Goal: Obtain resource: Download file/media

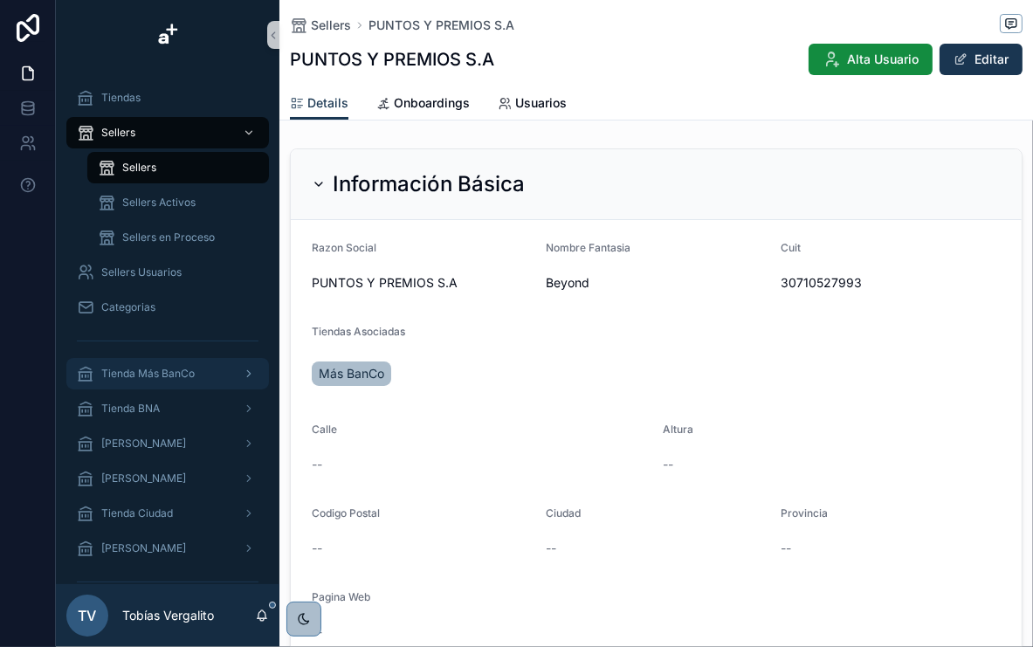
click at [183, 368] on span "Tienda Más BanCo" at bounding box center [147, 374] width 93 height 14
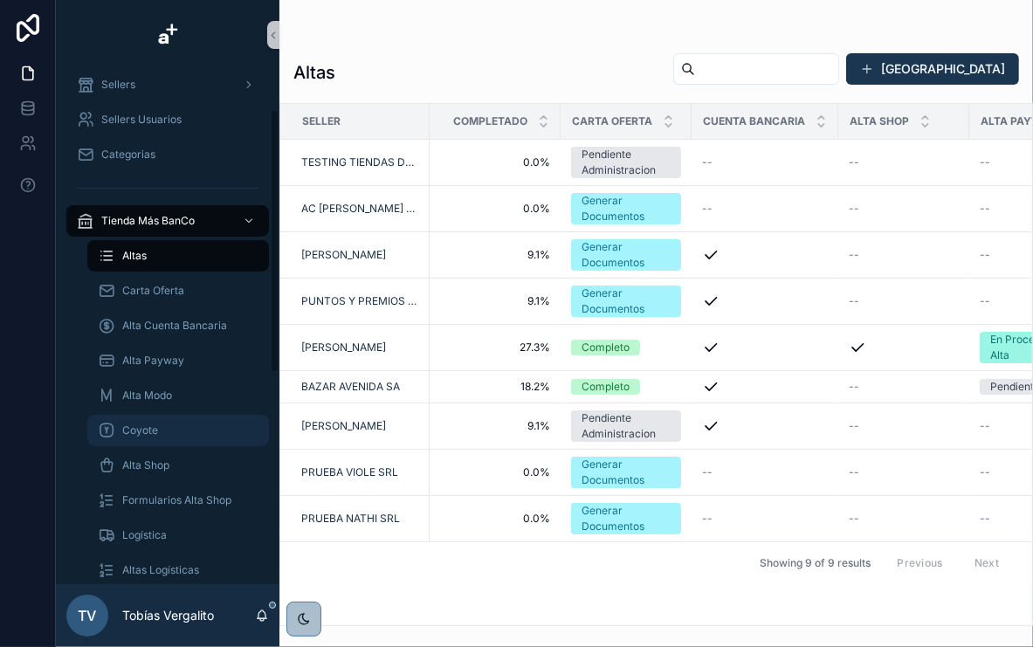
scroll to position [210, 0]
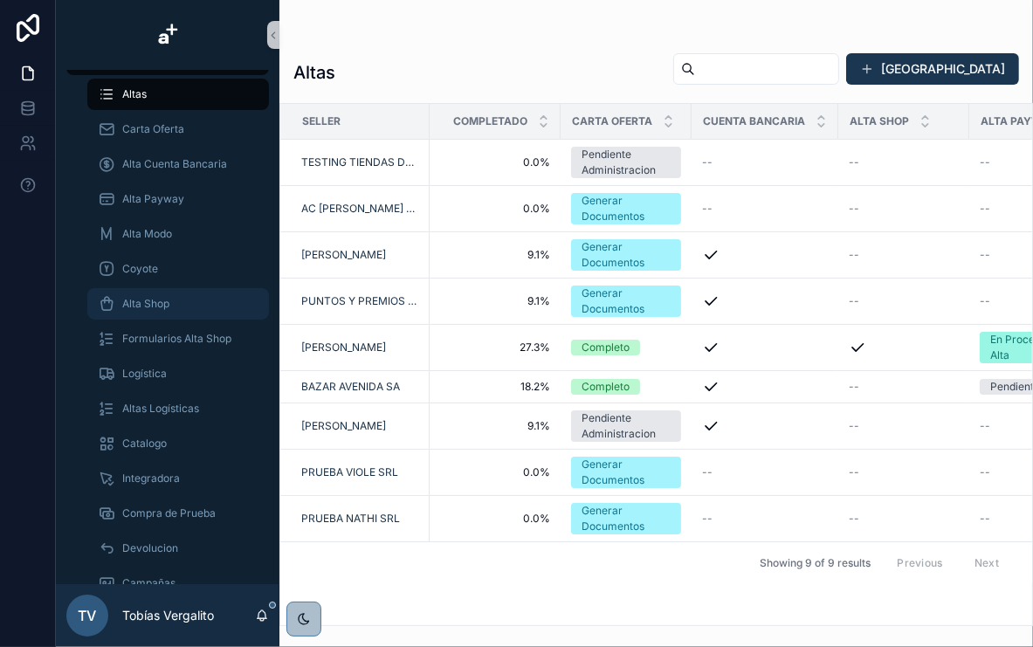
click at [161, 307] on span "Alta Shop" at bounding box center [145, 304] width 47 height 14
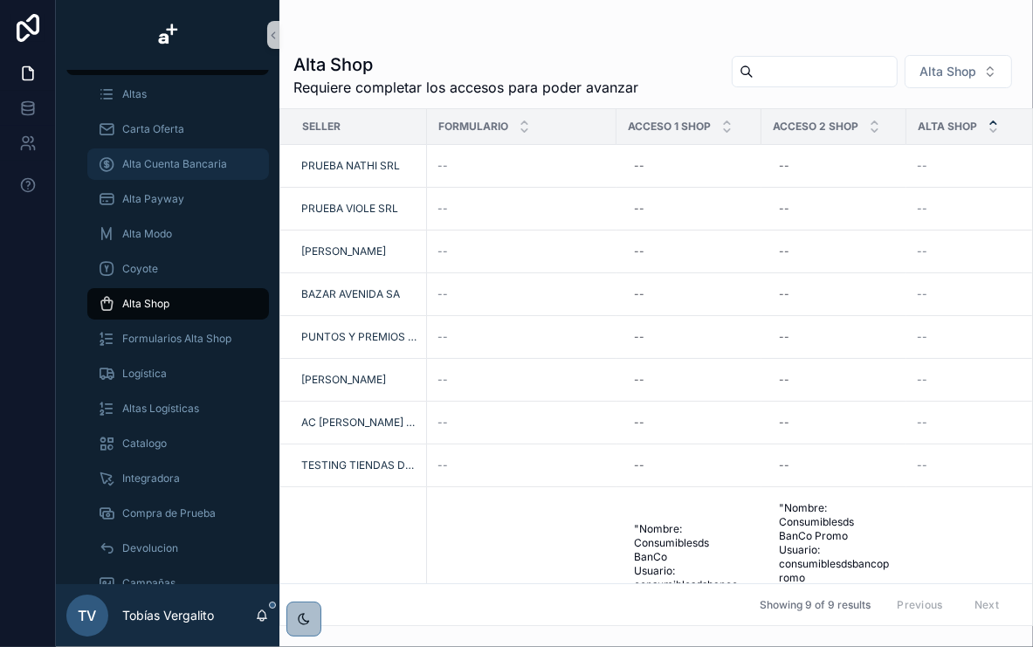
click at [157, 164] on span "Alta Cuenta Bancaria" at bounding box center [174, 164] width 105 height 14
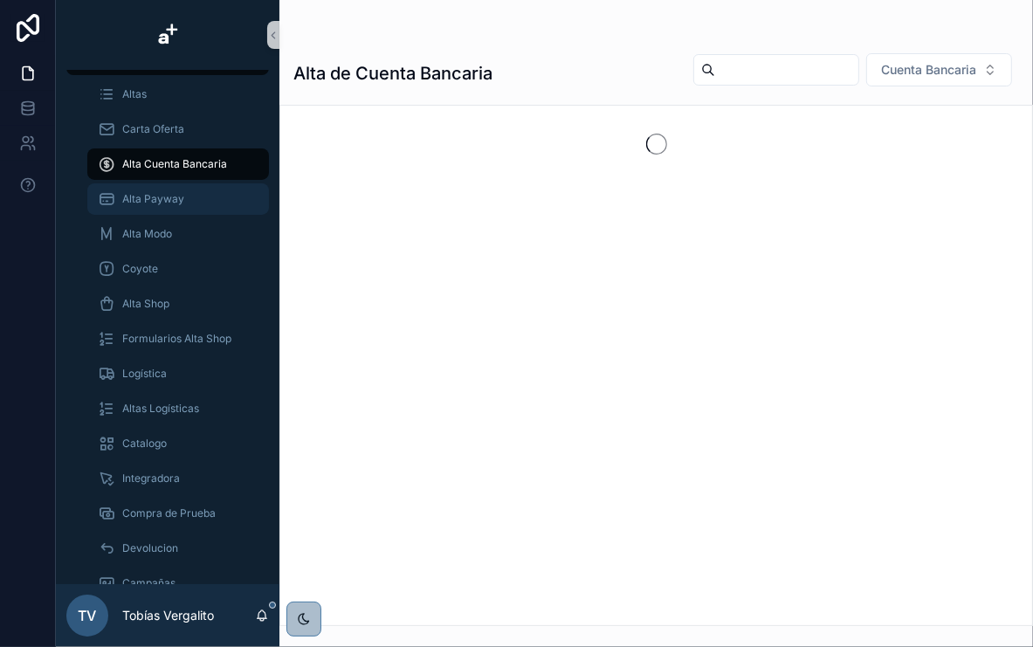
click at [161, 193] on span "Alta Payway" at bounding box center [153, 199] width 62 height 14
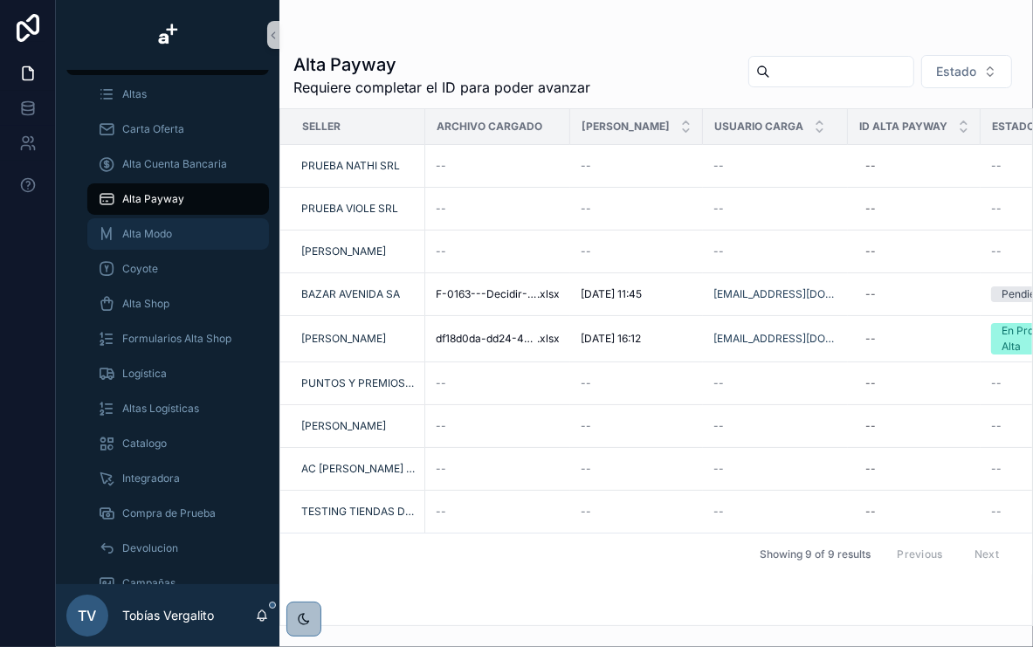
click at [157, 230] on span "Alta Modo" at bounding box center [147, 234] width 50 height 14
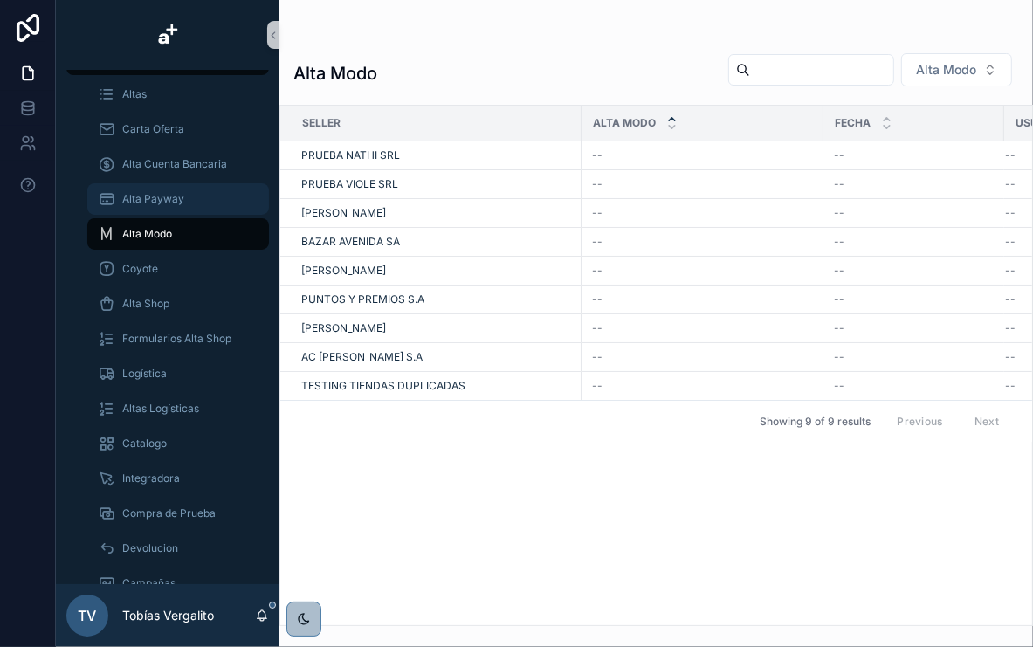
click at [175, 185] on div "Alta Payway" at bounding box center [178, 199] width 161 height 28
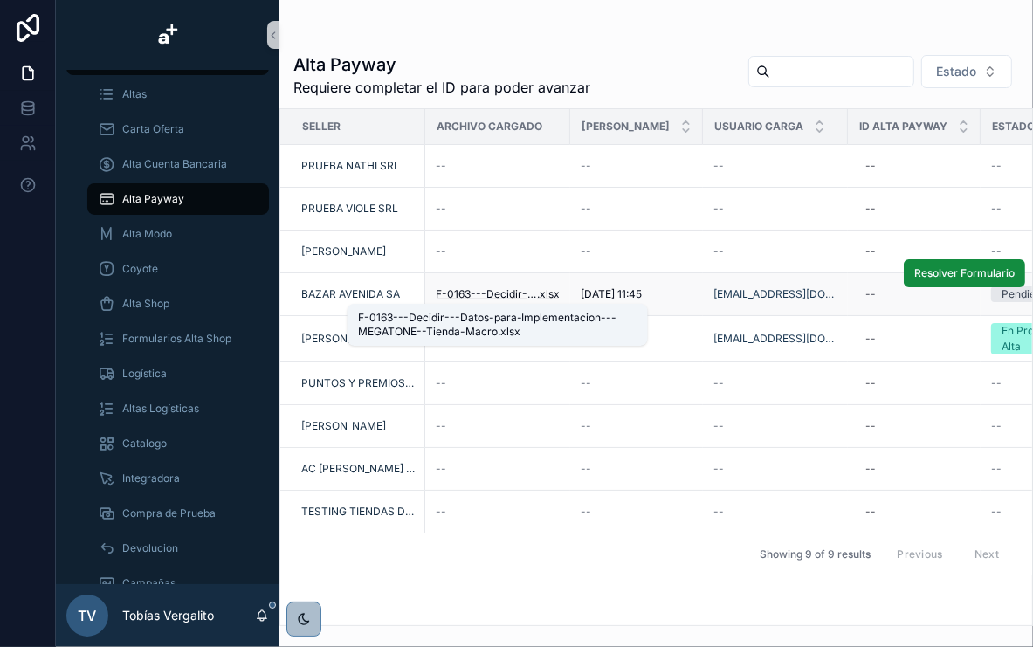
click at [498, 288] on span "F-0163---Decidir---Datos-para-Implementacion---MEGATONE--Tienda-Macro" at bounding box center [486, 294] width 101 height 14
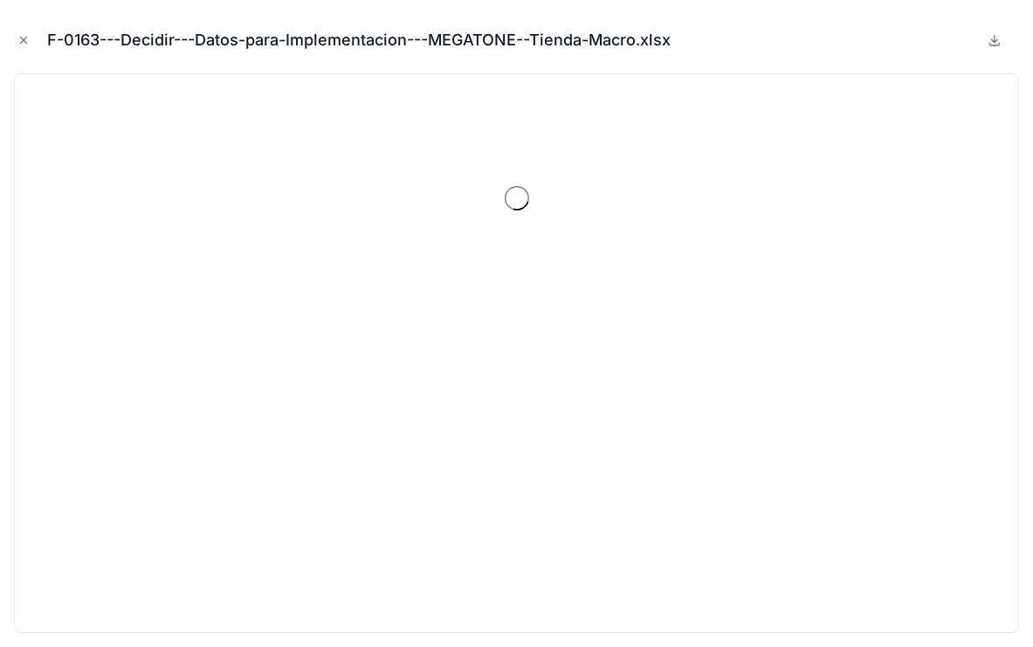
click at [983, 42] on div "F-0163---Decidir---Datos-para-Implementacion---MEGATONE--Tienda-Macro.xlsx" at bounding box center [516, 40] width 1005 height 52
click at [996, 42] on icon at bounding box center [995, 40] width 6 height 3
